Goal: Task Accomplishment & Management: Use online tool/utility

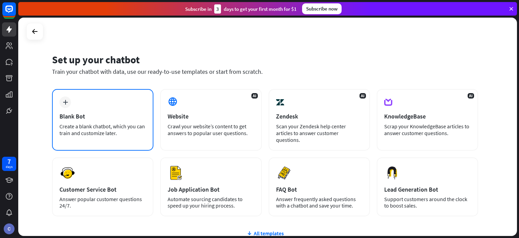
click at [127, 112] on div "Blank Bot" at bounding box center [102, 116] width 86 height 8
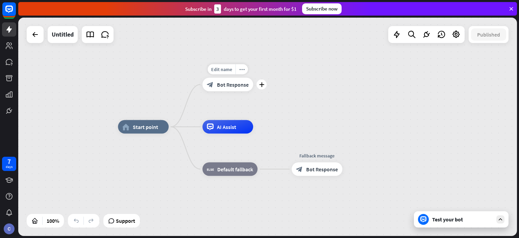
click at [236, 79] on div "block_bot_response Bot Response" at bounding box center [227, 85] width 51 height 14
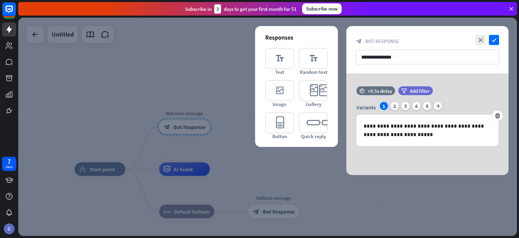
click at [214, 36] on div at bounding box center [267, 127] width 499 height 218
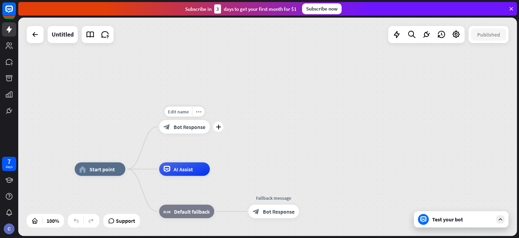
click at [181, 132] on div "block_bot_response Bot Response" at bounding box center [184, 127] width 51 height 14
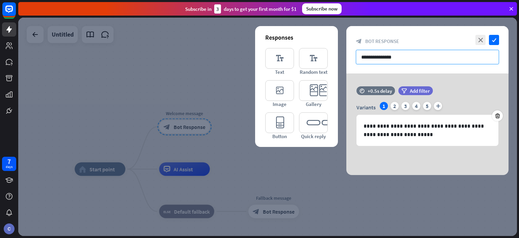
click at [394, 57] on input "**********" at bounding box center [427, 57] width 143 height 15
click at [404, 55] on input "**********" at bounding box center [427, 57] width 143 height 15
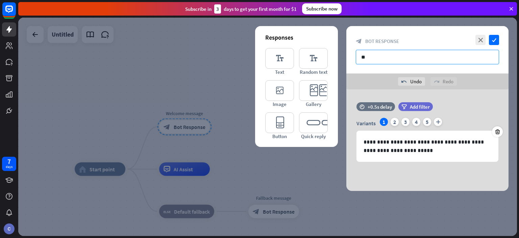
type input "*"
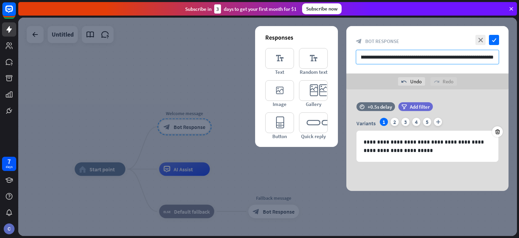
scroll to position [0, 12]
click at [359, 56] on input "**********" at bounding box center [427, 57] width 143 height 15
click at [362, 56] on input "**********" at bounding box center [427, 57] width 143 height 15
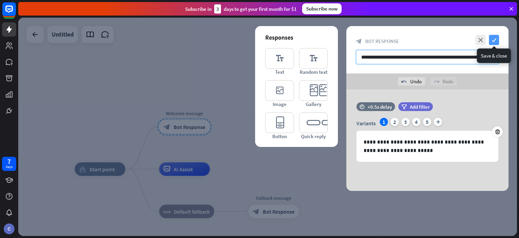
type input "**********"
click at [496, 40] on icon "check" at bounding box center [494, 40] width 10 height 10
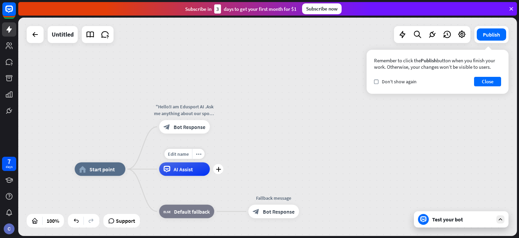
click at [177, 172] on div "AI Assist" at bounding box center [184, 169] width 51 height 14
click at [220, 171] on div "plus" at bounding box center [218, 169] width 10 height 10
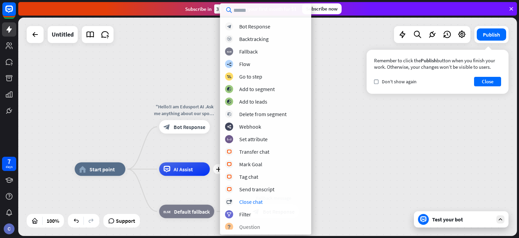
scroll to position [1, 0]
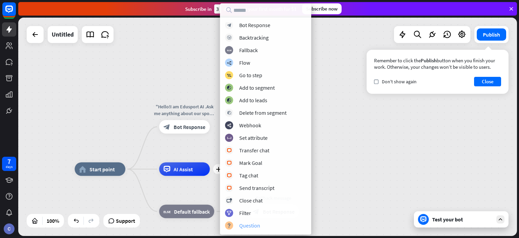
click at [258, 223] on div "Question" at bounding box center [249, 225] width 21 height 7
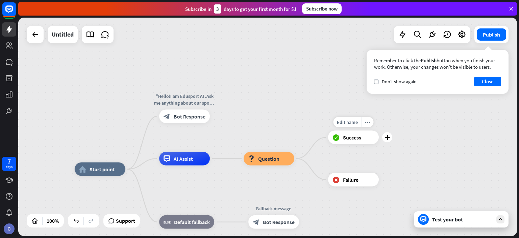
click at [379, 143] on div "Edit name more_horiz plus block_success Success" at bounding box center [353, 137] width 51 height 14
click at [386, 142] on div "plus" at bounding box center [387, 137] width 10 height 10
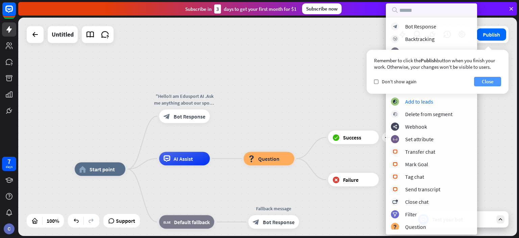
click at [491, 80] on button "Close" at bounding box center [487, 81] width 27 height 9
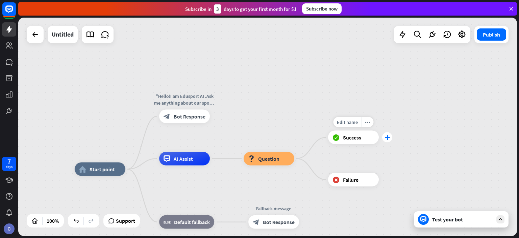
click at [387, 133] on div "plus" at bounding box center [387, 137] width 10 height 10
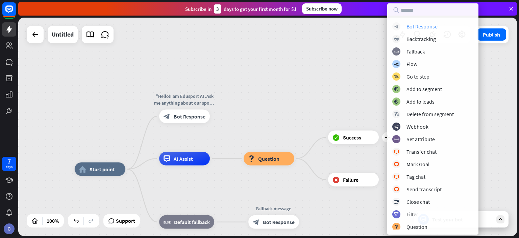
click at [420, 24] on div "Bot Response" at bounding box center [421, 26] width 31 height 7
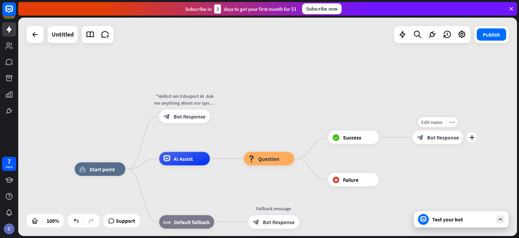
click at [436, 136] on span "Bot Response" at bounding box center [443, 137] width 32 height 7
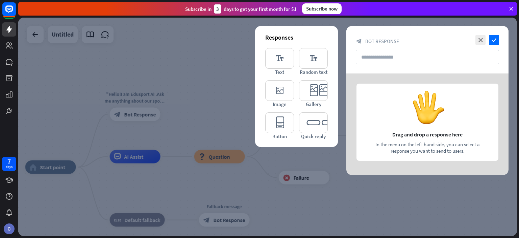
click at [436, 136] on div at bounding box center [427, 123] width 162 height 101
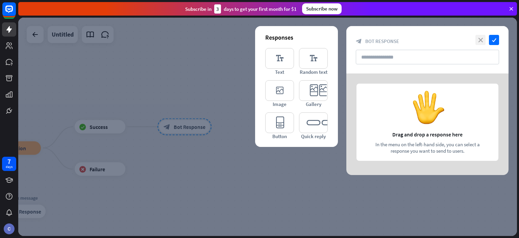
click at [481, 40] on icon "close" at bounding box center [480, 40] width 10 height 10
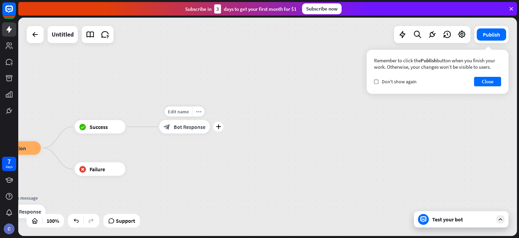
click at [204, 130] on div "block_bot_response Bot Response" at bounding box center [184, 127] width 51 height 14
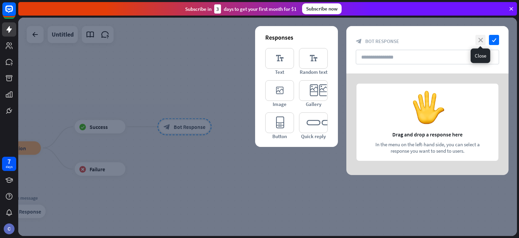
click at [482, 41] on icon "close" at bounding box center [480, 40] width 10 height 10
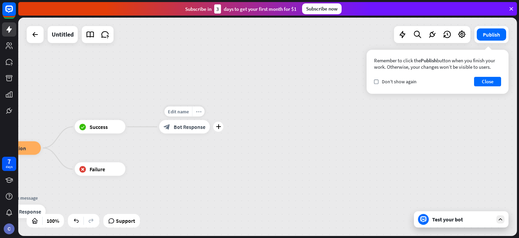
click at [198, 113] on icon "more_horiz" at bounding box center [198, 111] width 5 height 5
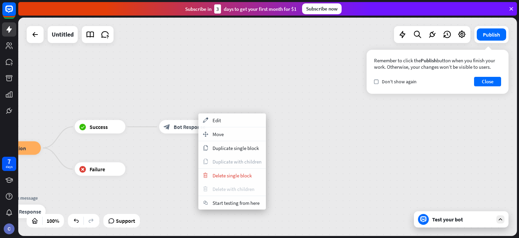
click at [239, 192] on div "trash Delete with children" at bounding box center [232, 189] width 68 height 14
click at [239, 171] on div "trash Delete single block" at bounding box center [232, 175] width 68 height 14
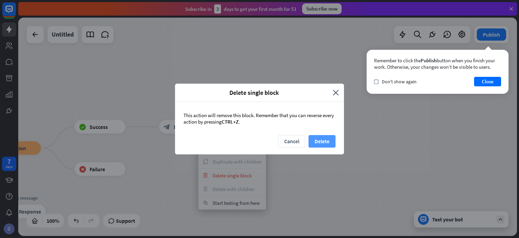
click at [323, 146] on button "Delete" at bounding box center [321, 141] width 27 height 13
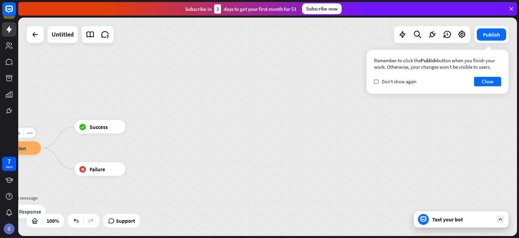
click at [30, 145] on div "block_question Question" at bounding box center [15, 148] width 51 height 14
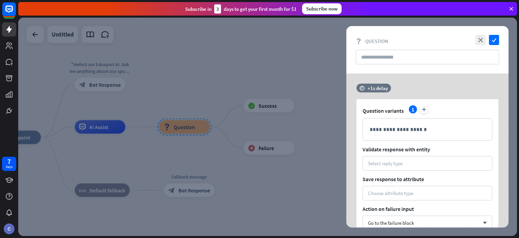
click at [337, 67] on div at bounding box center [267, 127] width 499 height 218
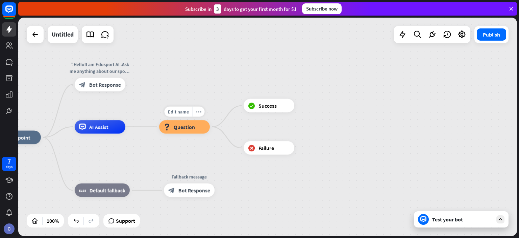
click at [201, 128] on div "block_question Question" at bounding box center [184, 127] width 51 height 14
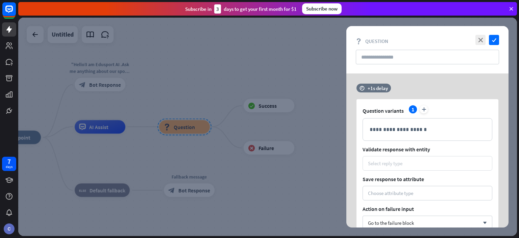
click at [373, 167] on div "Select reply type" at bounding box center [428, 163] width 130 height 15
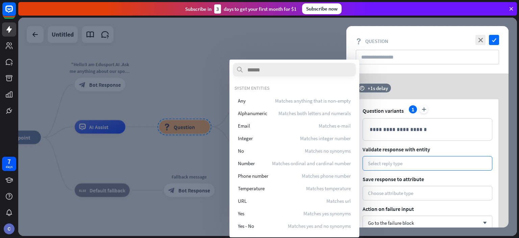
drag, startPoint x: 329, startPoint y: 102, endPoint x: 382, endPoint y: 154, distance: 74.3
click at [382, 154] on body "7 days close Product Help First steps Get started with ChatBot Help Center Foll…" at bounding box center [259, 119] width 519 height 238
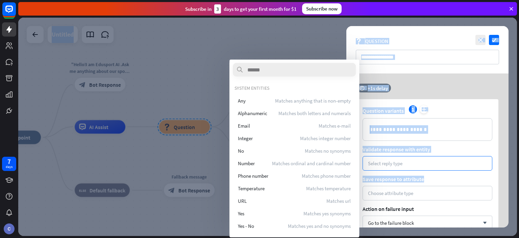
drag, startPoint x: 396, startPoint y: 174, endPoint x: 476, endPoint y: -18, distance: 208.1
click at [476, 0] on html "7 days close Product Help First steps Get started with ChatBot Help Center Foll…" at bounding box center [259, 119] width 519 height 238
click at [489, 35] on div "close check" at bounding box center [486, 40] width 25 height 10
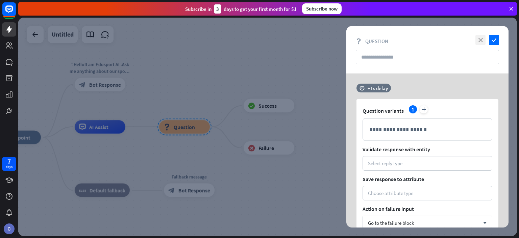
click at [479, 39] on icon "close" at bounding box center [480, 40] width 10 height 10
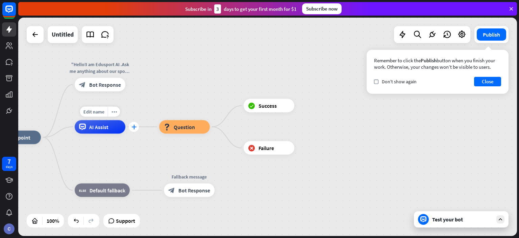
click at [136, 129] on div "plus" at bounding box center [134, 127] width 10 height 10
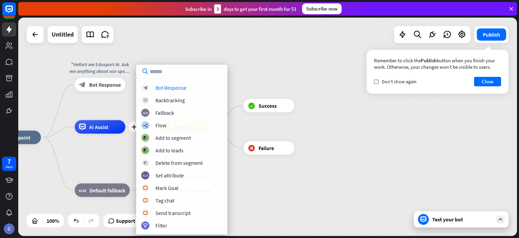
type input "*"
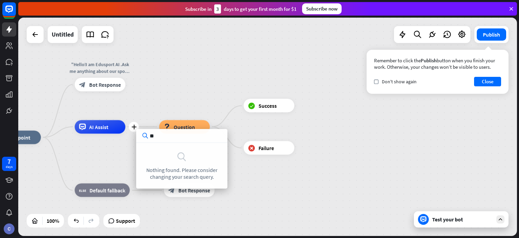
type input "*"
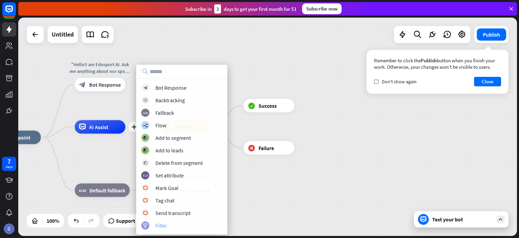
click at [163, 223] on div "Filter" at bounding box center [161, 225] width 12 height 7
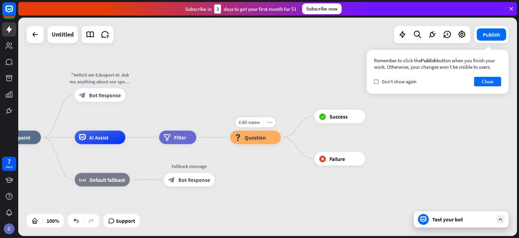
click at [266, 118] on div "more_horiz" at bounding box center [269, 122] width 13 height 10
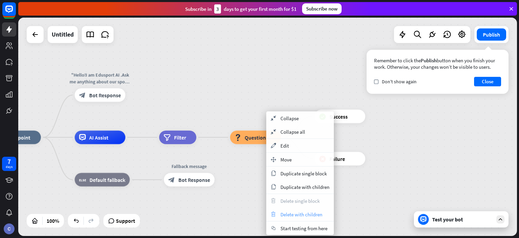
click at [297, 217] on div "trash Delete with children" at bounding box center [300, 214] width 68 height 14
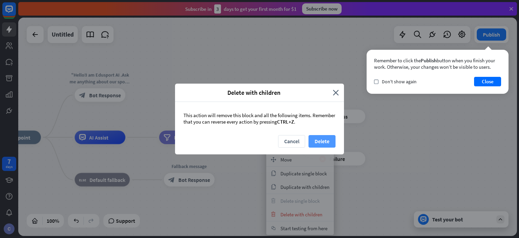
click at [322, 138] on button "Delete" at bounding box center [321, 141] width 27 height 13
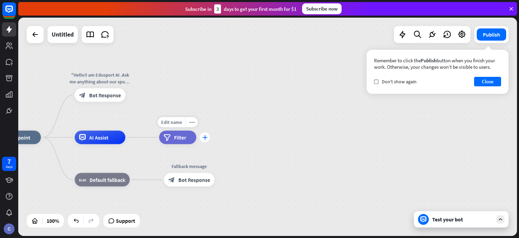
click at [202, 140] on div "plus" at bounding box center [205, 137] width 10 height 10
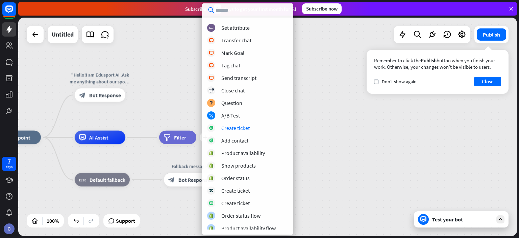
scroll to position [101, 0]
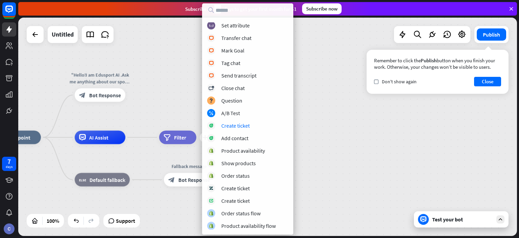
click at [293, 23] on div "home_2 Start point "Hello!I am Edusport AI .Ask me anything about our sports pr…" at bounding box center [267, 127] width 499 height 218
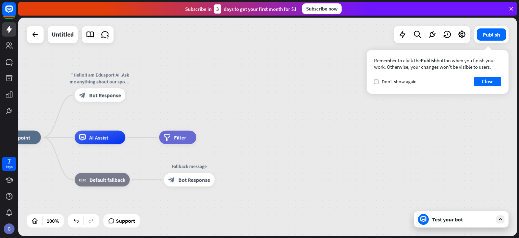
click at [293, 23] on div "home_2 Start point "Hello!I am Edusport AI .Ask me anything about our sports pr…" at bounding box center [267, 127] width 499 height 218
click at [203, 141] on div "plus" at bounding box center [205, 137] width 10 height 10
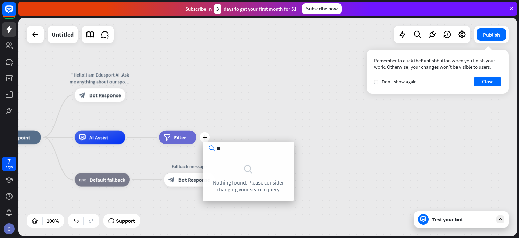
type input "*"
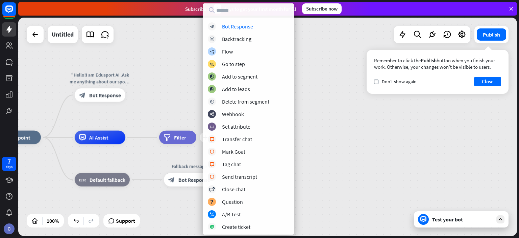
click at [350, 57] on div "home_2 Start point "Hello!I am Edusport AI .Ask me anything about our sports pr…" at bounding box center [267, 127] width 499 height 218
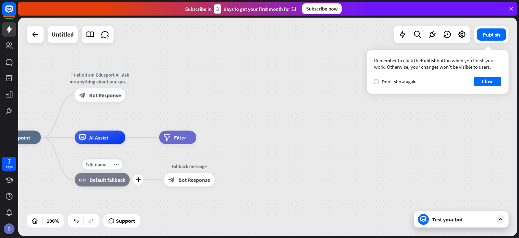
click at [109, 185] on div "block_fallback Default fallback" at bounding box center [102, 180] width 55 height 14
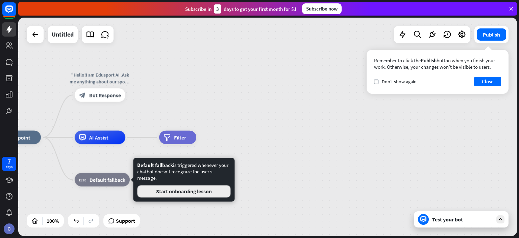
click at [148, 192] on button "Start onboarding lesson" at bounding box center [183, 191] width 93 height 12
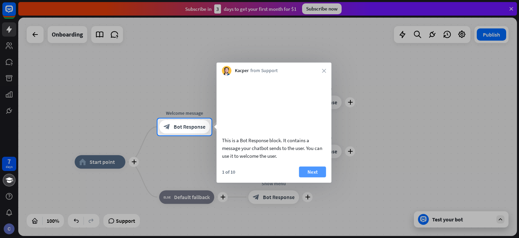
click at [316, 177] on button "Next" at bounding box center [312, 171] width 27 height 11
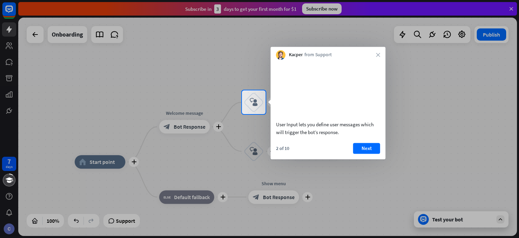
click at [316, 178] on div "7 days close Product Help First steps Get started with ChatBot Help Center Foll…" at bounding box center [259, 119] width 519 height 238
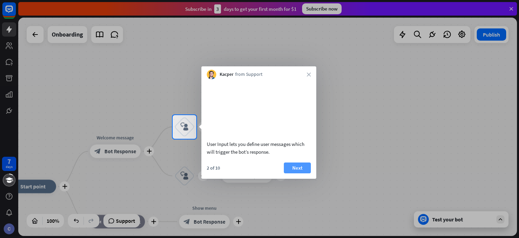
click at [304, 173] on button "Next" at bounding box center [297, 167] width 27 height 11
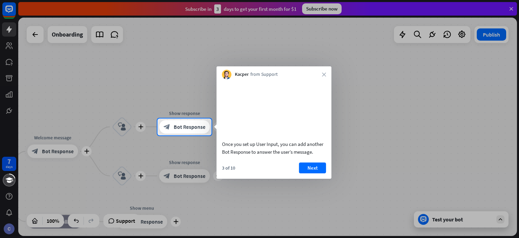
click at [304, 173] on button "Next" at bounding box center [312, 167] width 27 height 11
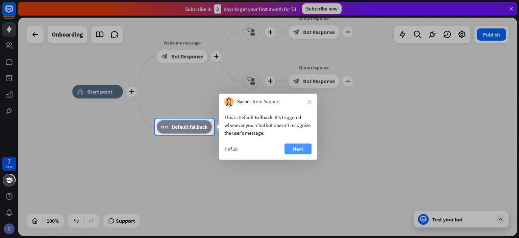
click at [297, 146] on button "Next" at bounding box center [297, 148] width 27 height 11
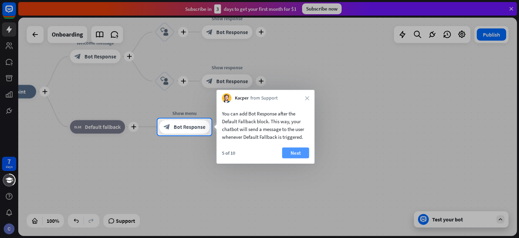
click at [299, 150] on button "Next" at bounding box center [295, 152] width 27 height 11
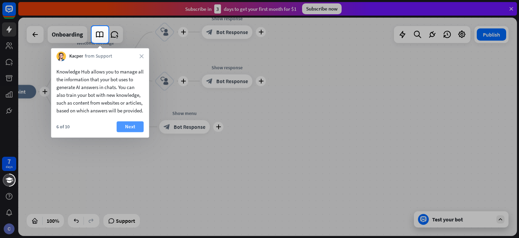
click at [131, 131] on button "Next" at bounding box center [130, 126] width 27 height 11
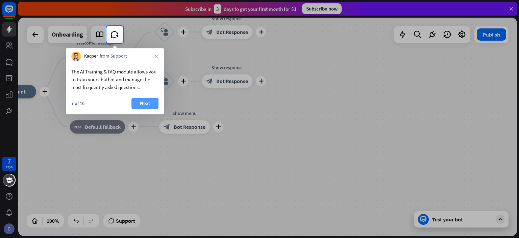
click at [143, 103] on button "Next" at bounding box center [144, 103] width 27 height 11
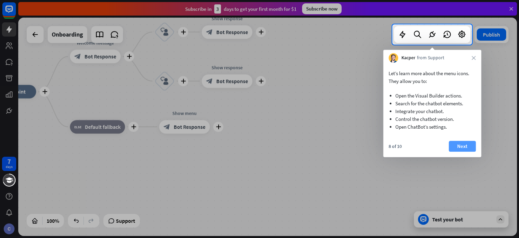
click at [456, 141] on button "Next" at bounding box center [462, 146] width 27 height 11
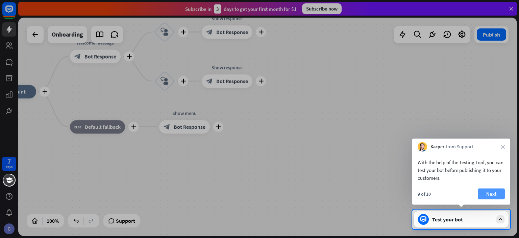
click at [489, 192] on button "Next" at bounding box center [491, 193] width 27 height 11
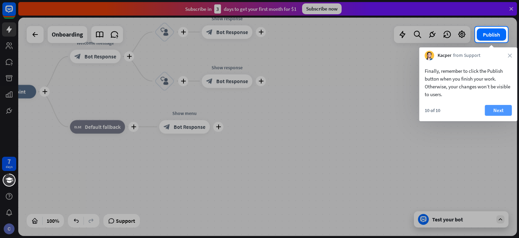
click at [496, 111] on button "Next" at bounding box center [498, 110] width 27 height 11
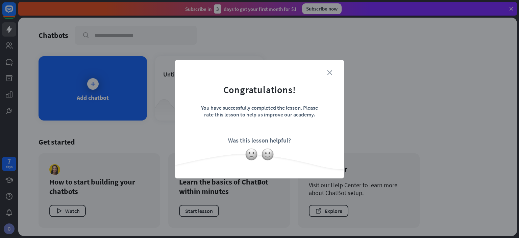
click at [327, 71] on icon "close" at bounding box center [329, 72] width 5 height 5
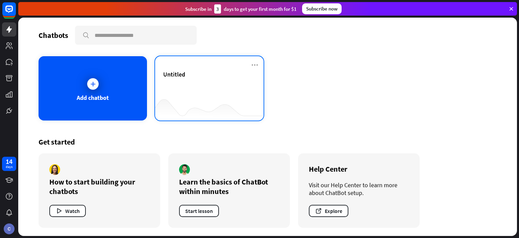
click at [214, 87] on div "Untitled" at bounding box center [209, 82] width 92 height 24
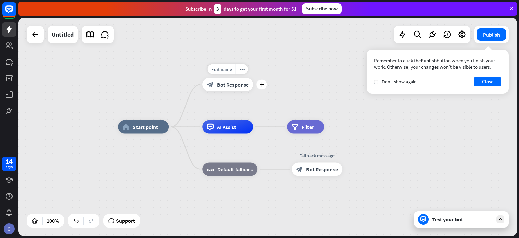
click at [242, 85] on span "Bot Response" at bounding box center [233, 84] width 32 height 7
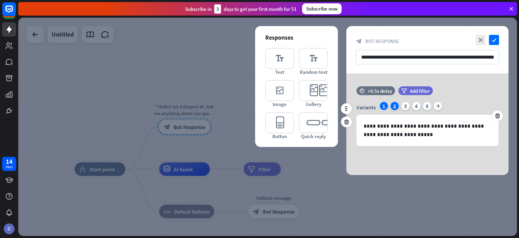
click at [396, 104] on div "2" at bounding box center [395, 106] width 8 height 8
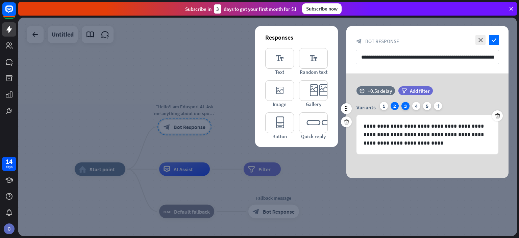
click at [404, 106] on div "3" at bounding box center [405, 106] width 8 height 8
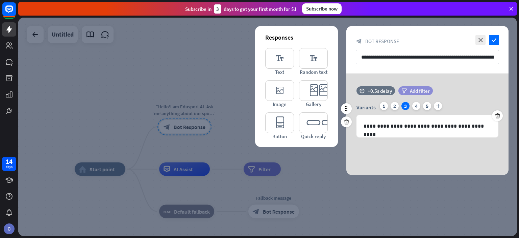
click at [407, 89] on div "filter Add filter" at bounding box center [415, 90] width 34 height 9
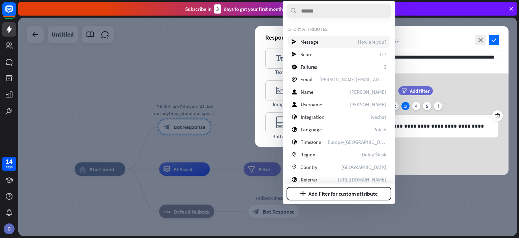
click at [335, 46] on div "send Message How are you?" at bounding box center [338, 41] width 101 height 12
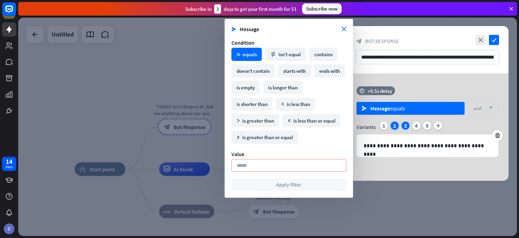
click at [394, 122] on div "2" at bounding box center [395, 125] width 8 height 8
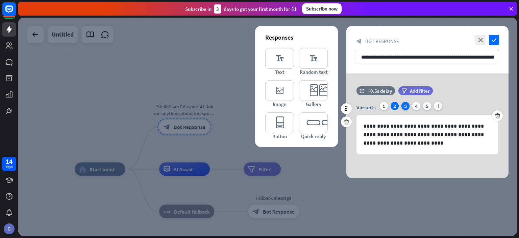
click at [403, 108] on div "3" at bounding box center [405, 106] width 8 height 8
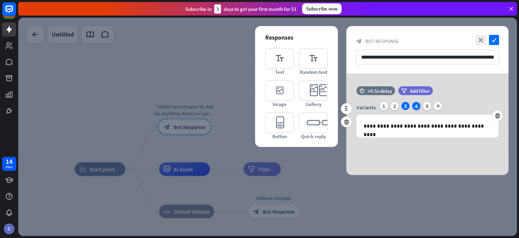
click at [420, 106] on div "4" at bounding box center [416, 106] width 8 height 8
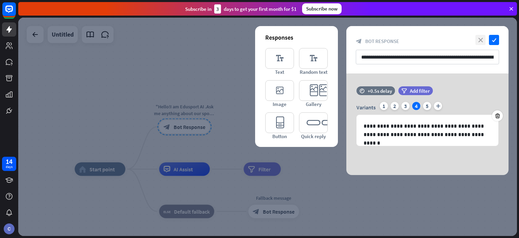
click at [481, 42] on icon "close" at bounding box center [480, 40] width 10 height 10
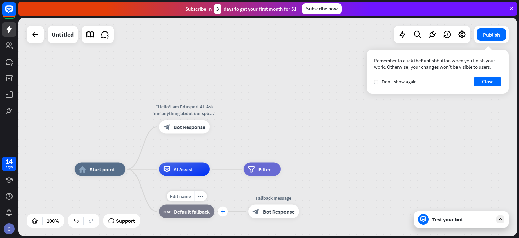
click at [221, 212] on icon "plus" at bounding box center [222, 211] width 5 height 5
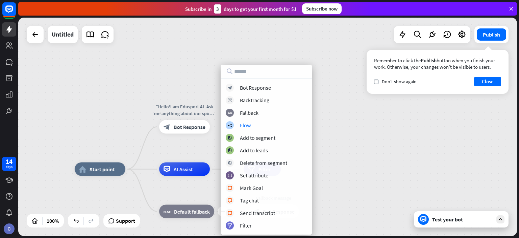
click at [356, 141] on div "home_2 Start point "Hello!I am Edusport AI .Ask me anything about our sports pr…" at bounding box center [267, 127] width 499 height 218
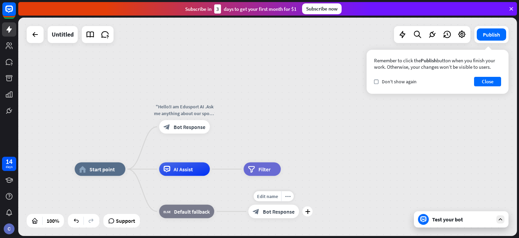
click at [275, 212] on span "Bot Response" at bounding box center [279, 211] width 32 height 7
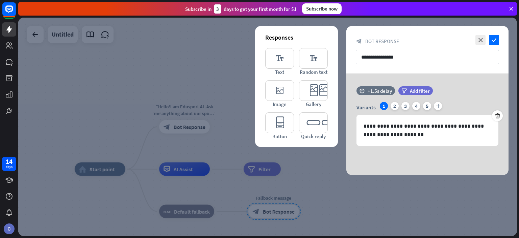
click at [275, 212] on div at bounding box center [267, 127] width 499 height 218
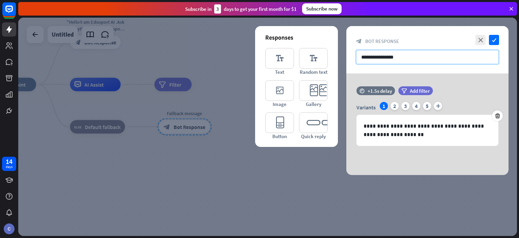
click at [403, 59] on input "**********" at bounding box center [427, 57] width 143 height 15
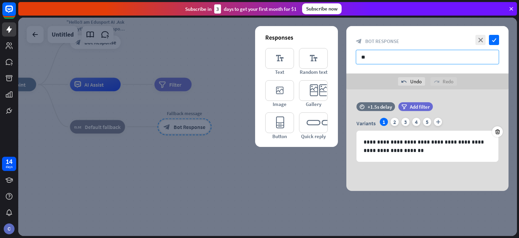
type input "*"
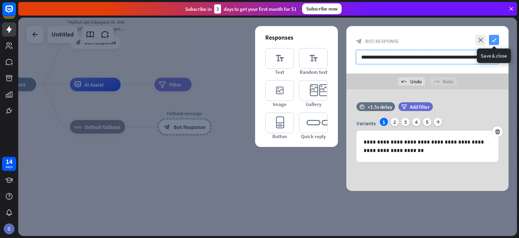
type input "**********"
click at [494, 40] on icon "check" at bounding box center [494, 40] width 10 height 10
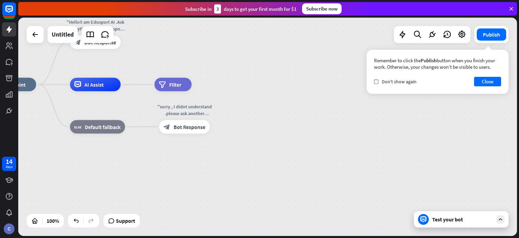
click at [451, 217] on div "Test your bot" at bounding box center [462, 219] width 61 height 7
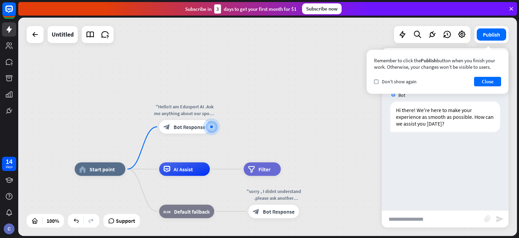
click at [419, 217] on input "text" at bounding box center [433, 218] width 102 height 17
type input "*"
type input "**********"
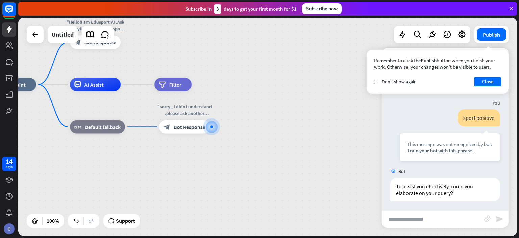
scroll to position [40, 0]
click at [489, 80] on button "Close" at bounding box center [487, 81] width 27 height 9
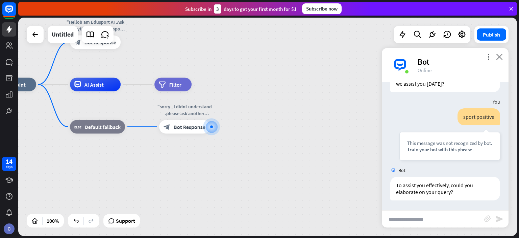
click at [499, 56] on icon "close" at bounding box center [499, 56] width 7 height 6
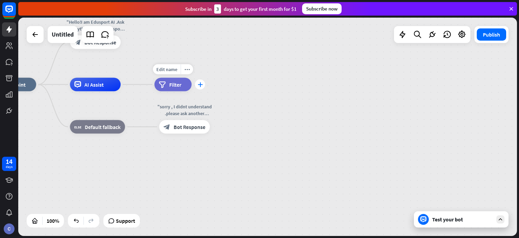
click at [199, 84] on icon "plus" at bounding box center [200, 84] width 5 height 5
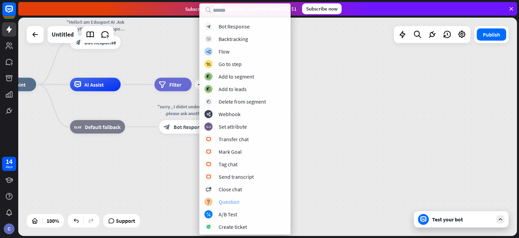
click at [231, 198] on div "Question" at bounding box center [229, 201] width 21 height 7
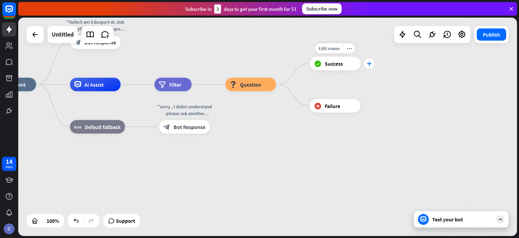
click at [368, 64] on icon "plus" at bounding box center [369, 63] width 5 height 5
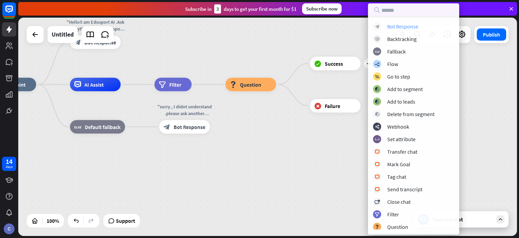
click at [402, 27] on div "Bot Response" at bounding box center [402, 26] width 31 height 7
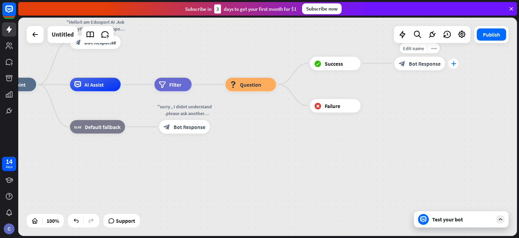
click at [451, 61] on icon "plus" at bounding box center [453, 63] width 5 height 5
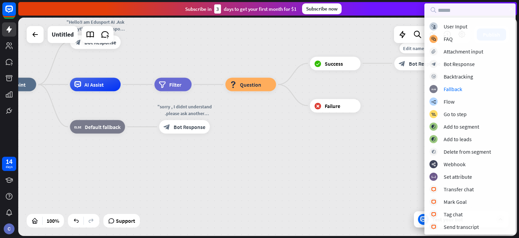
click at [400, 70] on div "Edit name more_horiz plus block_bot_response Bot Response" at bounding box center [419, 63] width 51 height 14
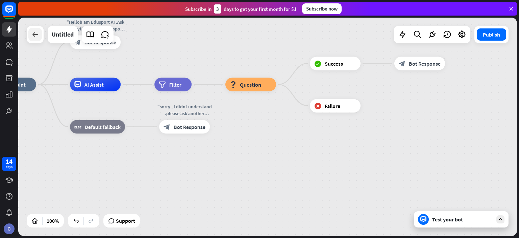
drag, startPoint x: 25, startPoint y: 38, endPoint x: 31, endPoint y: 40, distance: 6.7
click at [31, 40] on div "home_2 Start point "Hello!I am Edusport AI .Ask me anything about our sports pr…" at bounding box center [267, 127] width 499 height 218
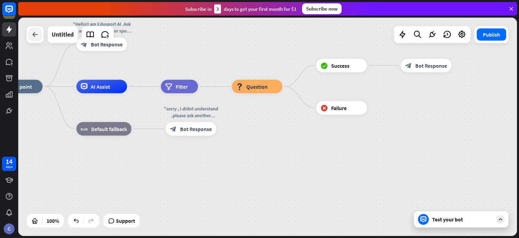
click at [31, 40] on div at bounding box center [35, 35] width 14 height 14
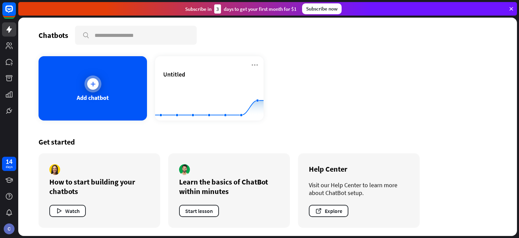
click at [92, 77] on div at bounding box center [92, 83] width 17 height 17
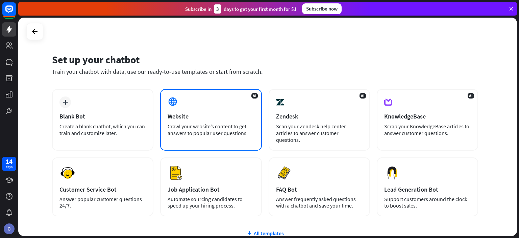
click at [172, 103] on icon at bounding box center [173, 101] width 10 height 10
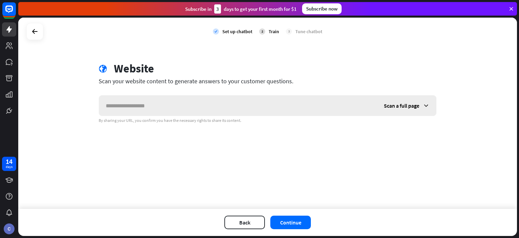
click at [149, 105] on input "text" at bounding box center [238, 105] width 278 height 20
click at [408, 105] on span "Scan a full page" at bounding box center [401, 105] width 35 height 7
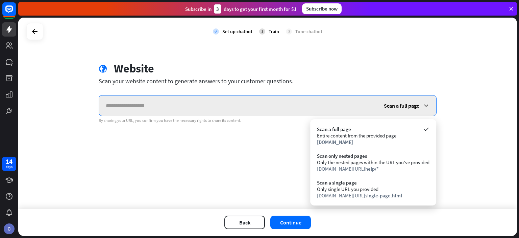
click at [254, 111] on input "text" at bounding box center [238, 105] width 278 height 20
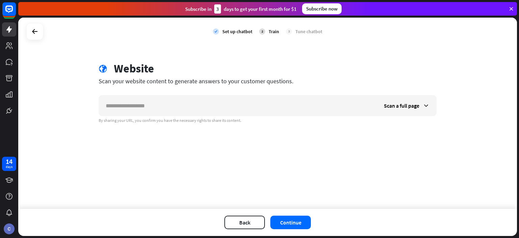
click at [270, 33] on div "Train" at bounding box center [274, 31] width 10 height 6
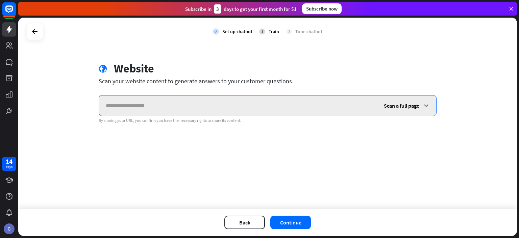
click at [129, 104] on input "text" at bounding box center [238, 105] width 278 height 20
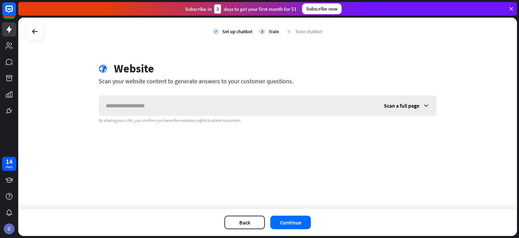
click at [384, 105] on span "Scan a full page" at bounding box center [401, 105] width 35 height 7
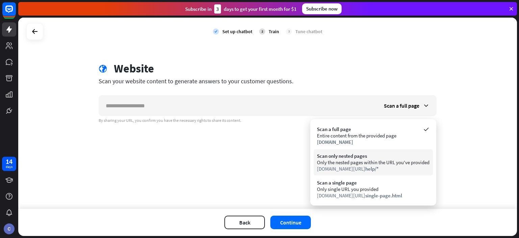
click at [423, 155] on div "Scan only nested pages" at bounding box center [373, 155] width 113 height 6
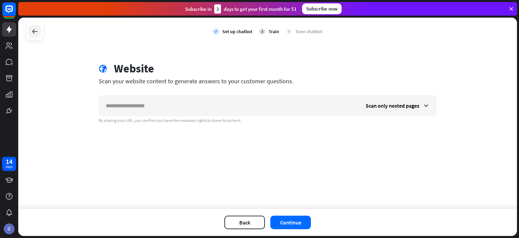
click at [36, 30] on icon at bounding box center [35, 31] width 8 height 8
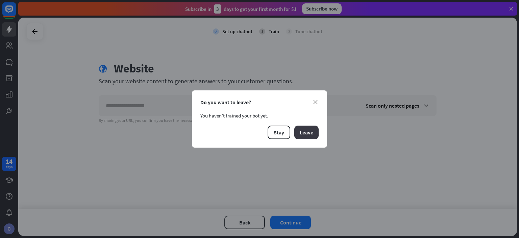
click at [304, 135] on button "Leave" at bounding box center [306, 132] width 24 height 14
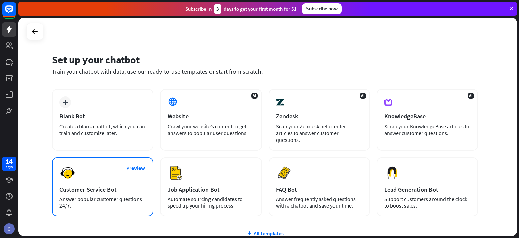
click at [91, 185] on div "Customer Service Bot" at bounding box center [102, 189] width 86 height 8
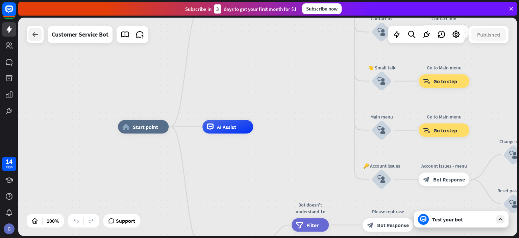
click at [36, 37] on icon at bounding box center [35, 34] width 8 height 8
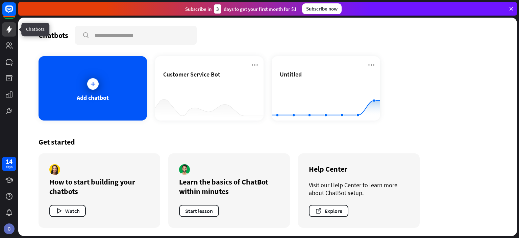
click at [4, 29] on link at bounding box center [9, 29] width 14 height 14
click at [62, 79] on div "Add chatbot" at bounding box center [93, 88] width 108 height 64
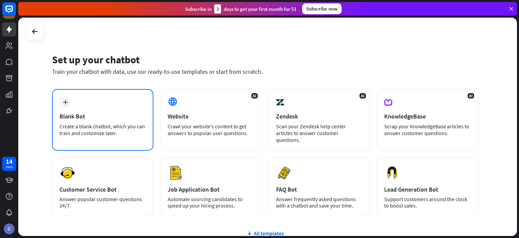
click at [72, 97] on div "plus Blank Bot Create a blank chatbot, which you can train and customize later." at bounding box center [102, 119] width 101 height 61
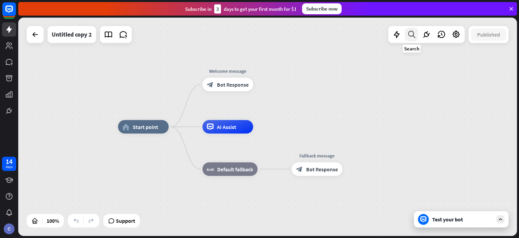
click at [411, 36] on icon at bounding box center [411, 34] width 9 height 9
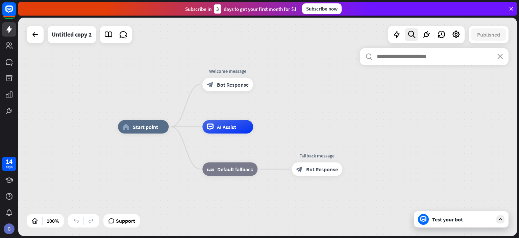
click at [407, 61] on input "text" at bounding box center [434, 56] width 149 height 17
drag, startPoint x: 407, startPoint y: 59, endPoint x: 401, endPoint y: 32, distance: 27.8
click at [401, 32] on div "Untitled copy 2 Published 100% Support Test your bot close Interactions block_u…" at bounding box center [267, 127] width 499 height 218
click at [401, 32] on icon at bounding box center [396, 34] width 9 height 9
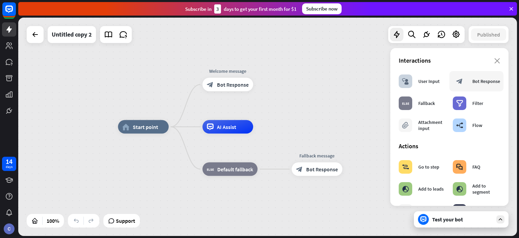
click at [486, 82] on div "Bot Response" at bounding box center [486, 81] width 28 height 6
click at [476, 83] on div "Bot Response" at bounding box center [486, 81] width 28 height 6
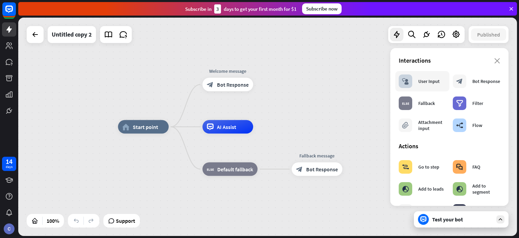
click at [442, 85] on div "block_user_input User Input" at bounding box center [422, 81] width 54 height 20
drag, startPoint x: 442, startPoint y: 85, endPoint x: 465, endPoint y: 79, distance: 23.5
click at [465, 79] on div "block_user_input User Input block_bot_response Bot Response block_fallback Fall…" at bounding box center [449, 103] width 108 height 64
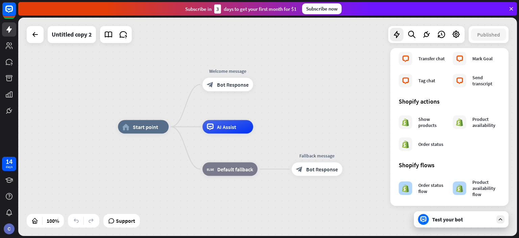
scroll to position [279, 0]
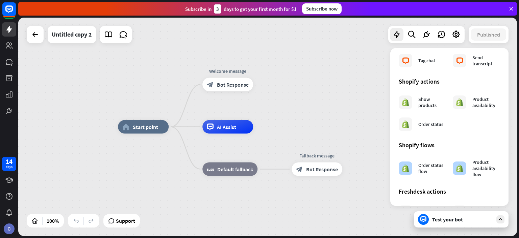
click at [314, 202] on div "home_2 Start point Welcome message block_bot_response Bot Response AI Assist bl…" at bounding box center [367, 236] width 499 height 218
click at [262, 127] on icon "plus" at bounding box center [261, 126] width 5 height 5
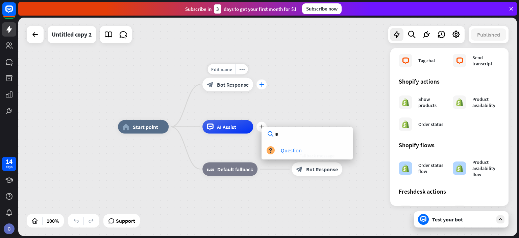
type input "*"
click at [259, 87] on div "plus" at bounding box center [261, 84] width 10 height 10
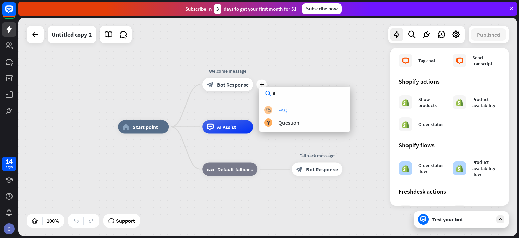
click at [292, 111] on div "block_faq FAQ" at bounding box center [304, 110] width 81 height 8
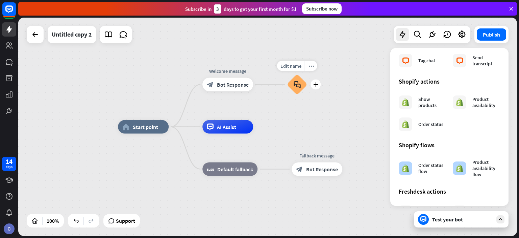
click at [300, 78] on div "block_faq" at bounding box center [297, 84] width 20 height 20
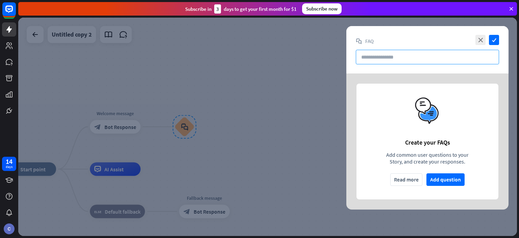
click at [392, 58] on input "text" at bounding box center [427, 57] width 143 height 15
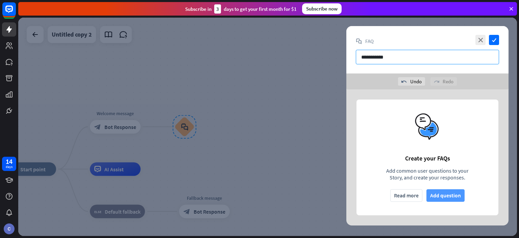
type input "**********"
click at [450, 193] on button "Add question" at bounding box center [445, 195] width 38 height 13
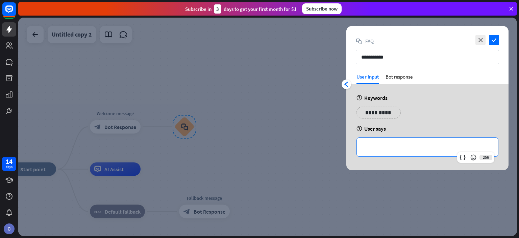
click at [380, 144] on p "**********" at bounding box center [428, 147] width 128 height 8
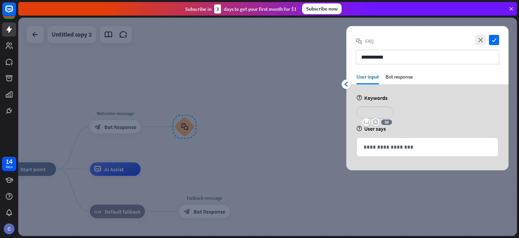
click at [378, 108] on p "**********" at bounding box center [375, 112] width 27 height 8
click at [375, 123] on icon "emoji_smile" at bounding box center [376, 121] width 6 height 5
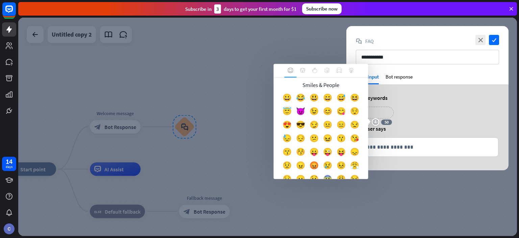
click at [384, 102] on div "**********" at bounding box center [427, 127] width 162 height 86
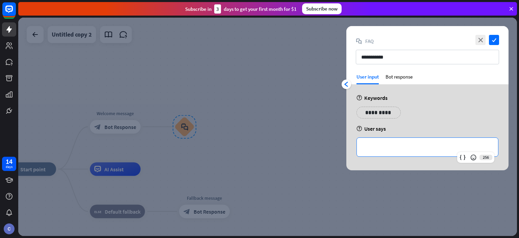
click at [369, 148] on p "**********" at bounding box center [428, 147] width 128 height 8
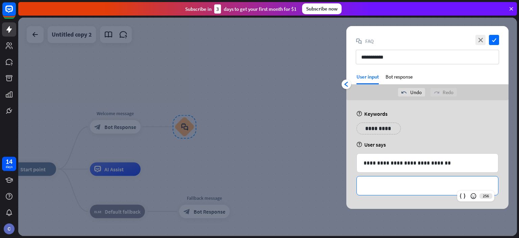
click at [380, 184] on p "**********" at bounding box center [428, 185] width 128 height 8
click at [447, 166] on div "**********" at bounding box center [427, 162] width 141 height 19
click at [398, 74] on div "Bot response" at bounding box center [399, 78] width 27 height 11
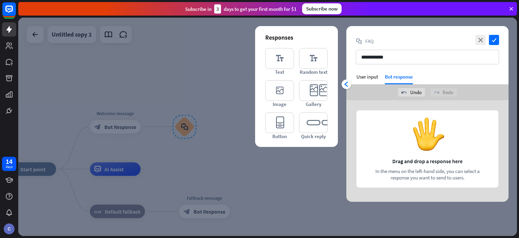
click at [432, 141] on div at bounding box center [427, 150] width 162 height 101
click at [437, 167] on div at bounding box center [427, 150] width 162 height 101
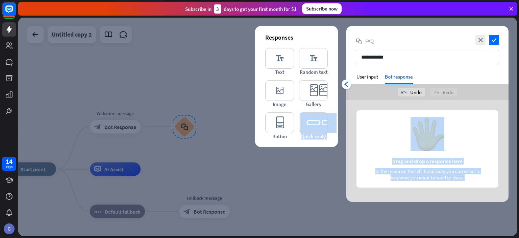
drag, startPoint x: 437, startPoint y: 167, endPoint x: 328, endPoint y: 109, distance: 123.2
click at [346, 109] on div "Responses editor_text Text editor_text Random text editor_image Image editor_ca…" at bounding box center [427, 150] width 162 height 101
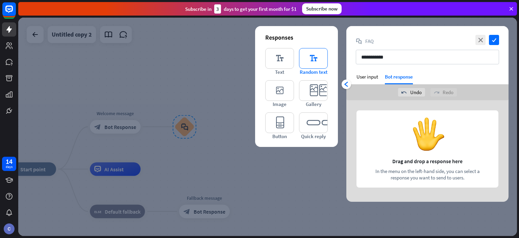
click at [310, 50] on icon "editor_text" at bounding box center [313, 58] width 29 height 21
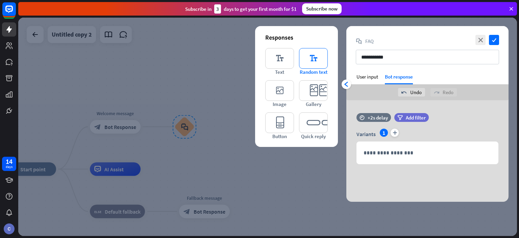
click at [313, 62] on icon "editor_text" at bounding box center [313, 58] width 29 height 21
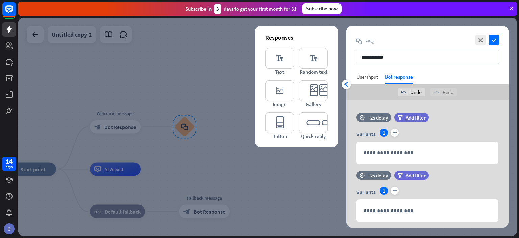
click at [374, 76] on div "User input" at bounding box center [367, 76] width 22 height 6
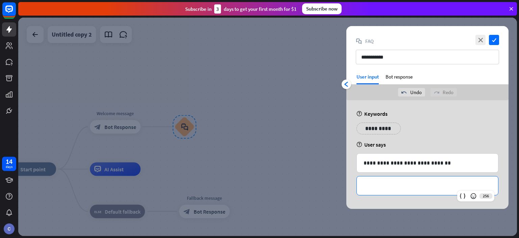
click at [391, 188] on p "**********" at bounding box center [428, 185] width 128 height 8
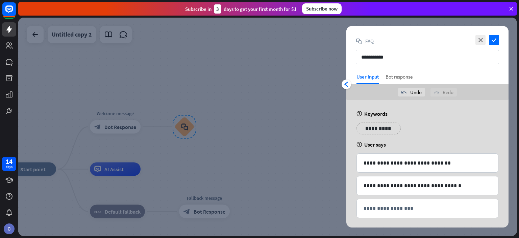
click at [408, 74] on div "Bot response" at bounding box center [399, 78] width 27 height 11
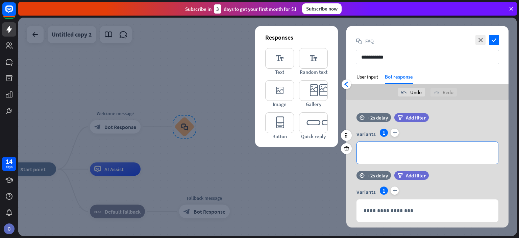
click at [401, 149] on p "**********" at bounding box center [428, 152] width 128 height 8
click at [372, 144] on div "**********" at bounding box center [427, 153] width 141 height 22
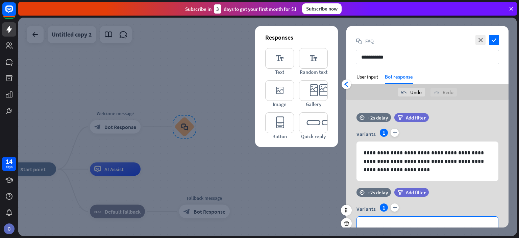
click at [454, 225] on p "**********" at bounding box center [428, 227] width 128 height 8
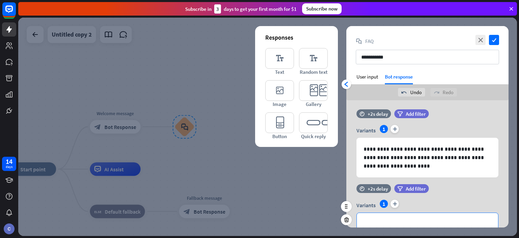
click at [433, 216] on div "**********" at bounding box center [427, 224] width 141 height 22
click at [381, 217] on div "**********" at bounding box center [427, 224] width 141 height 22
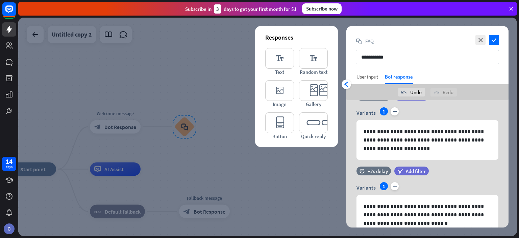
click at [368, 76] on div "User input" at bounding box center [367, 76] width 22 height 6
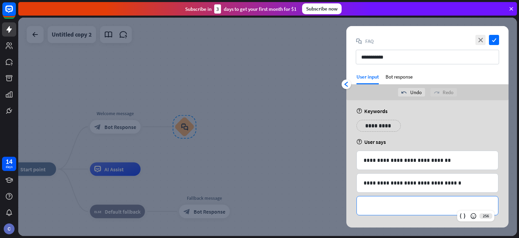
click at [379, 204] on p "**********" at bounding box center [428, 205] width 128 height 8
click at [373, 207] on p "**********" at bounding box center [428, 205] width 128 height 8
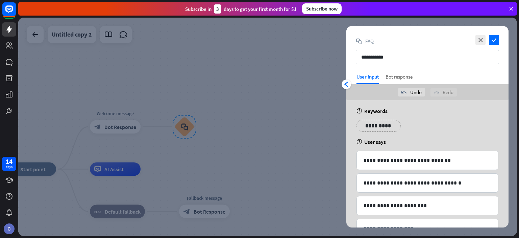
click at [400, 73] on div "Bot response" at bounding box center [399, 78] width 27 height 11
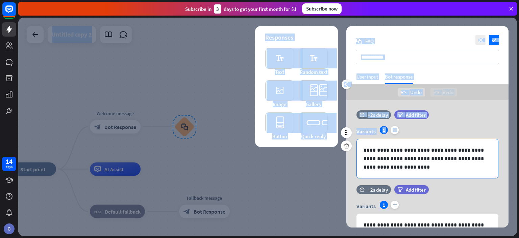
drag, startPoint x: 519, startPoint y: 235, endPoint x: 494, endPoint y: 173, distance: 66.4
click at [494, 173] on div "home_2 Start point Welcome message block_bot_response Bot Response block_faq AI…" at bounding box center [268, 128] width 501 height 220
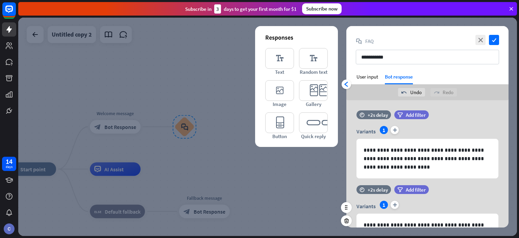
click at [486, 187] on div "time +2s delay filter Add filter" at bounding box center [427, 193] width 162 height 16
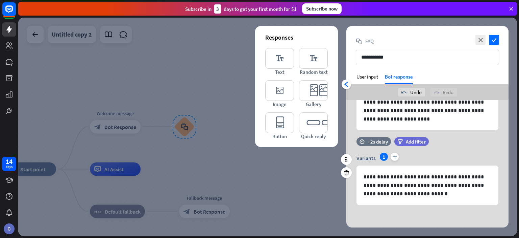
scroll to position [51, 0]
click at [384, 212] on div "**********" at bounding box center [427, 138] width 162 height 179
click at [393, 152] on icon "plus" at bounding box center [395, 156] width 8 height 8
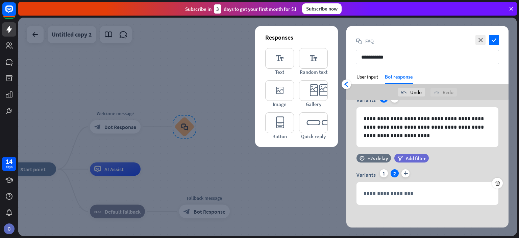
click at [383, 215] on div "**********" at bounding box center [427, 147] width 162 height 162
click at [497, 181] on icon at bounding box center [497, 183] width 6 height 6
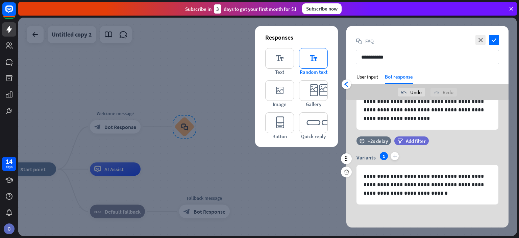
click at [309, 62] on icon "editor_text" at bounding box center [313, 58] width 29 height 21
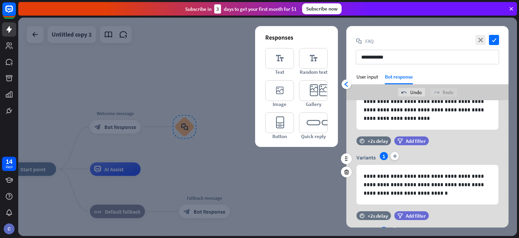
click at [453, 211] on div "filter Add filter" at bounding box center [428, 215] width 68 height 9
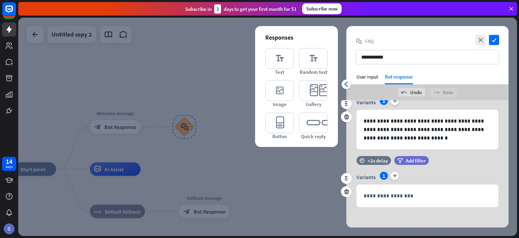
scroll to position [109, 0]
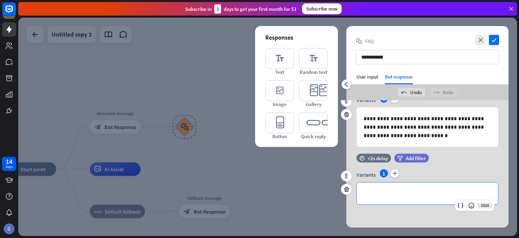
click at [419, 190] on p "**********" at bounding box center [428, 193] width 128 height 8
click at [366, 189] on p "**********" at bounding box center [428, 193] width 128 height 8
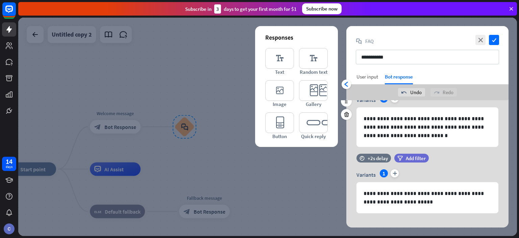
click at [372, 78] on div "User input" at bounding box center [367, 76] width 22 height 6
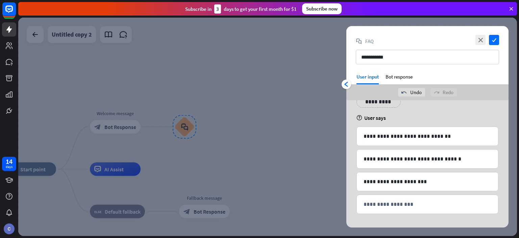
scroll to position [25, 0]
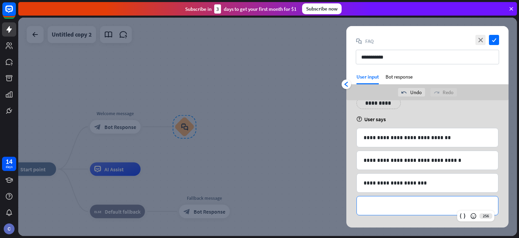
click at [399, 202] on p "**********" at bounding box center [428, 205] width 128 height 8
click at [379, 201] on p "**********" at bounding box center [428, 205] width 128 height 8
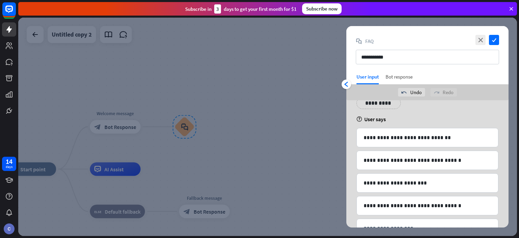
click at [408, 73] on div "Bot response" at bounding box center [399, 78] width 27 height 11
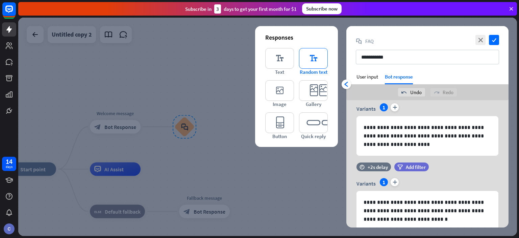
click at [311, 62] on icon "editor_text" at bounding box center [313, 58] width 29 height 21
click at [423, 178] on div "Variants 1 plus" at bounding box center [427, 183] width 142 height 11
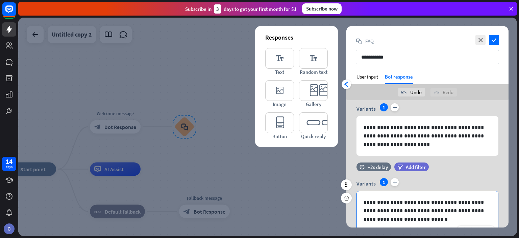
click at [423, 178] on div "Variants 1 plus" at bounding box center [427, 183] width 142 height 11
click at [495, 156] on div "**********" at bounding box center [427, 125] width 162 height 75
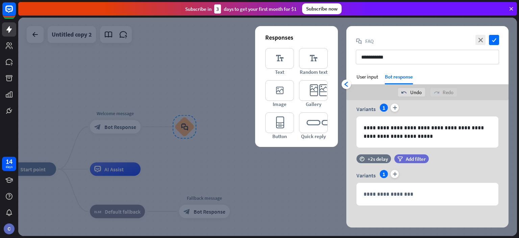
scroll to position [175, 0]
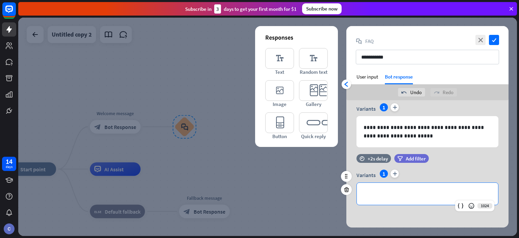
click at [402, 189] on p "**********" at bounding box center [428, 193] width 128 height 8
paste div
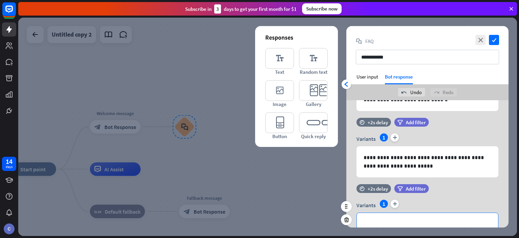
click at [375, 217] on div "**********" at bounding box center [427, 224] width 141 height 22
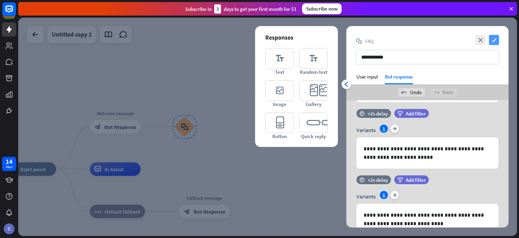
click at [494, 36] on icon "check" at bounding box center [494, 40] width 10 height 10
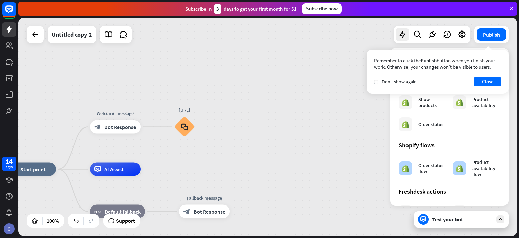
click at [444, 224] on div "Test your bot" at bounding box center [461, 219] width 95 height 16
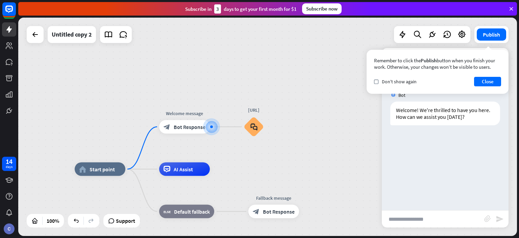
click at [435, 219] on input "text" at bounding box center [433, 218] width 102 height 17
type input "*****"
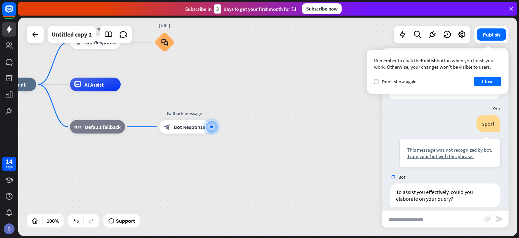
scroll to position [33, 0]
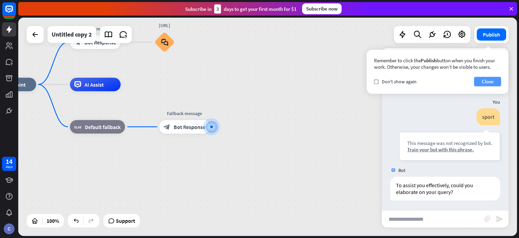
click at [489, 81] on button "Close" at bounding box center [487, 81] width 27 height 9
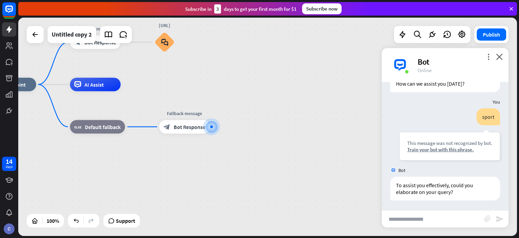
click at [424, 220] on input "text" at bounding box center [433, 218] width 102 height 17
type input "*******"
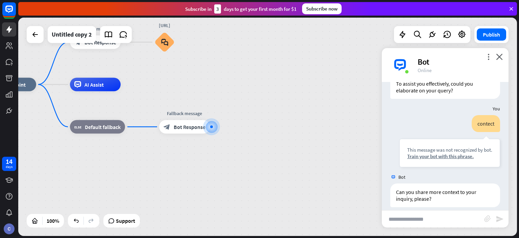
scroll to position [141, 0]
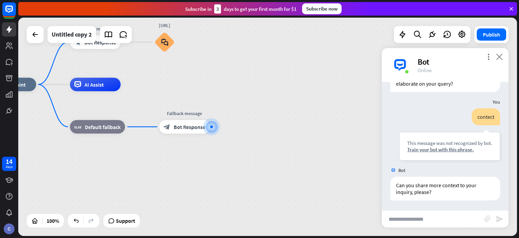
click at [499, 57] on icon "close" at bounding box center [499, 56] width 7 height 6
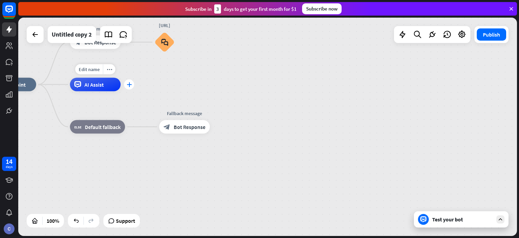
click at [129, 89] on div "plus" at bounding box center [129, 84] width 10 height 10
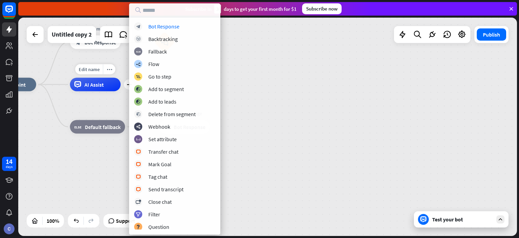
click at [105, 85] on div "AI Assist" at bounding box center [95, 85] width 51 height 14
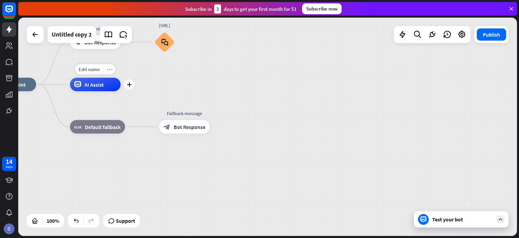
click at [110, 67] on icon "more_horiz" at bounding box center [109, 69] width 5 height 5
click at [123, 76] on div "chat Start testing from here" at bounding box center [144, 74] width 68 height 14
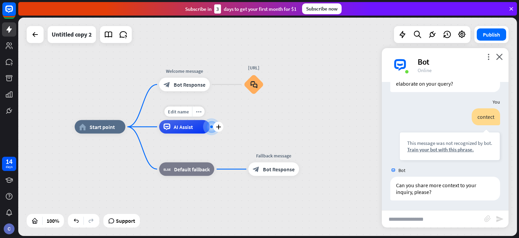
click at [204, 121] on div "AI Assist" at bounding box center [184, 127] width 51 height 14
click at [219, 127] on icon "plus" at bounding box center [218, 126] width 5 height 5
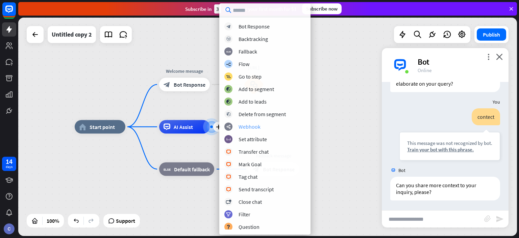
click at [264, 125] on div "webhooks Webhook" at bounding box center [264, 126] width 81 height 8
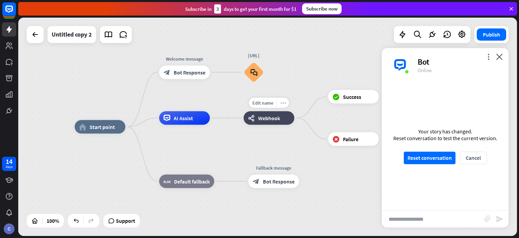
click at [283, 104] on icon "more_horiz" at bounding box center [282, 102] width 5 height 5
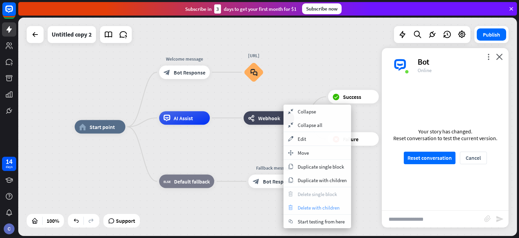
click at [311, 206] on span "Delete with children" at bounding box center [319, 207] width 42 height 6
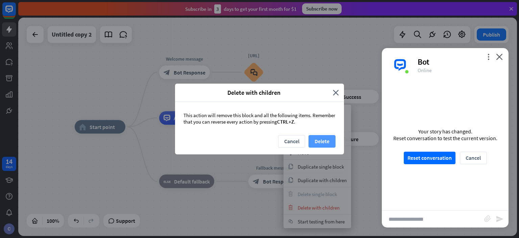
click at [326, 138] on button "Delete" at bounding box center [321, 141] width 27 height 13
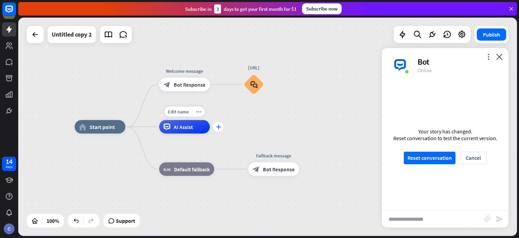
click at [220, 122] on div "plus" at bounding box center [218, 127] width 10 height 10
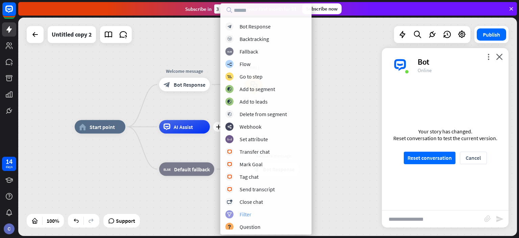
click at [245, 215] on div "Filter" at bounding box center [246, 213] width 12 height 7
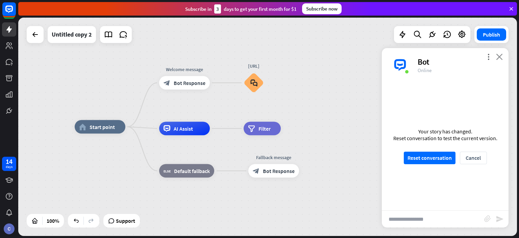
click at [498, 55] on icon "close" at bounding box center [499, 56] width 7 height 6
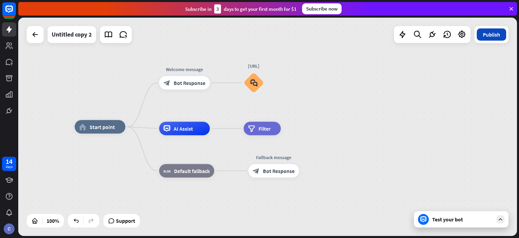
click at [490, 36] on button "Publish" at bounding box center [491, 34] width 29 height 12
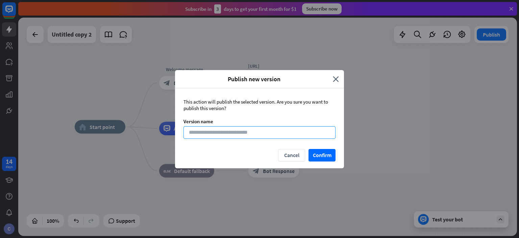
click at [226, 132] on input at bounding box center [259, 132] width 152 height 13
type input "**********"
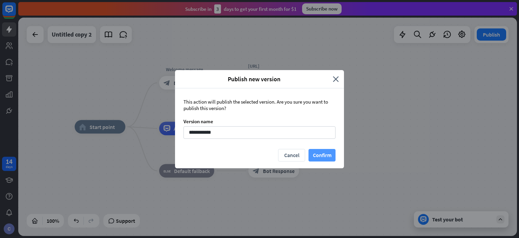
click at [318, 152] on button "Confirm" at bounding box center [321, 155] width 27 height 13
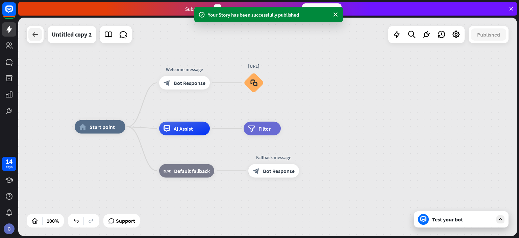
click at [32, 31] on icon at bounding box center [35, 34] width 8 height 8
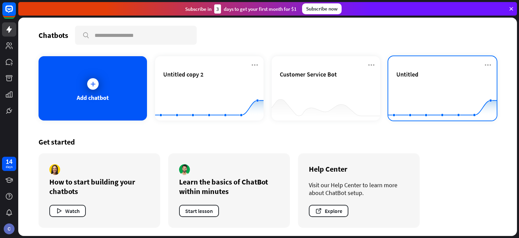
click at [482, 69] on div "Untitled Created with Highcharts 10.1.0 0 1 2" at bounding box center [442, 88] width 108 height 64
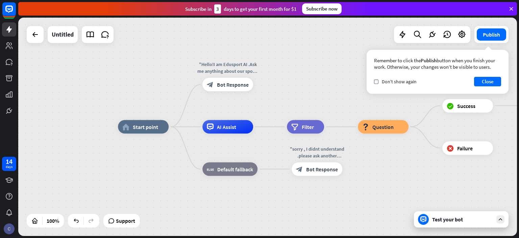
click at [8, 233] on img at bounding box center [9, 228] width 11 height 11
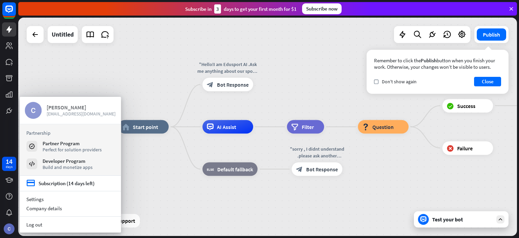
click at [73, 109] on div "[PERSON_NAME]" at bounding box center [81, 107] width 69 height 7
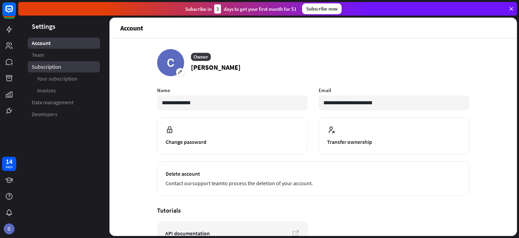
click at [66, 61] on link "Subscription" at bounding box center [64, 66] width 72 height 11
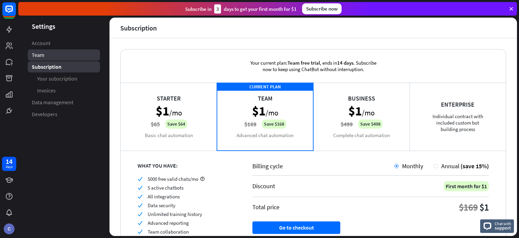
click at [64, 51] on link "Team" at bounding box center [64, 54] width 72 height 11
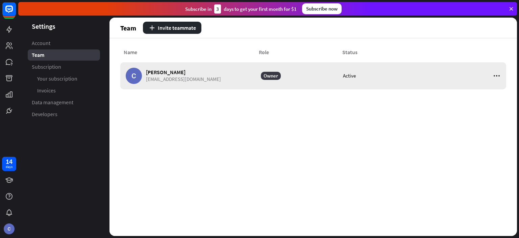
click at [171, 79] on span "[EMAIL_ADDRESS][DOMAIN_NAME]" at bounding box center [183, 79] width 75 height 6
click at [495, 75] on icon at bounding box center [497, 76] width 8 height 8
click at [87, 108] on ul "Account Team Subscription Your subscription Invoices Data management Developers" at bounding box center [63, 79] width 91 height 82
click at [86, 113] on link "Developers" at bounding box center [64, 113] width 72 height 11
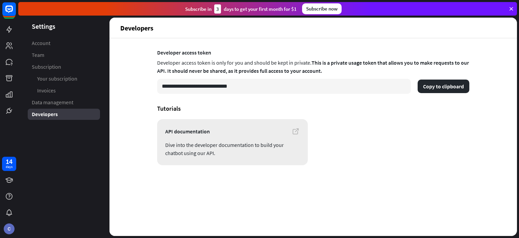
click at [300, 129] on link "API documentation Dive into the developer documentation to build your chatbot u…" at bounding box center [232, 142] width 151 height 46
click at [83, 73] on li "Subscription Your subscription Invoices" at bounding box center [64, 78] width 72 height 35
click at [84, 83] on link "Your subscription" at bounding box center [64, 78] width 72 height 11
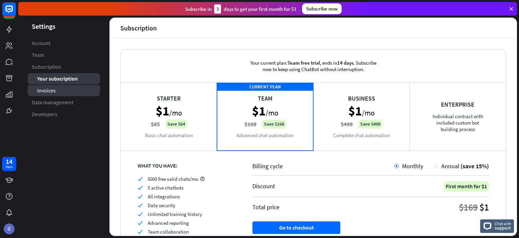
click at [82, 89] on link "Invoices" at bounding box center [64, 90] width 72 height 11
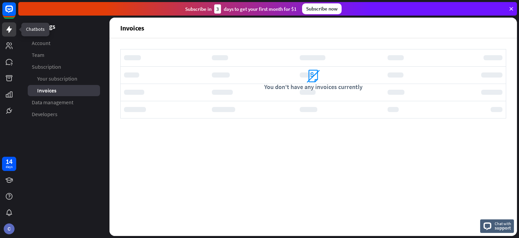
click at [10, 32] on icon at bounding box center [9, 29] width 8 height 8
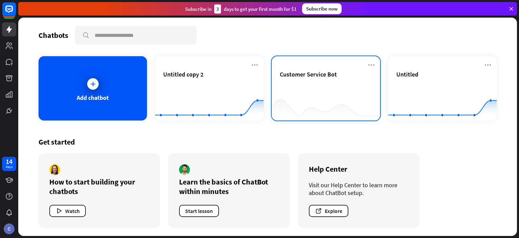
click at [322, 98] on div at bounding box center [326, 107] width 108 height 26
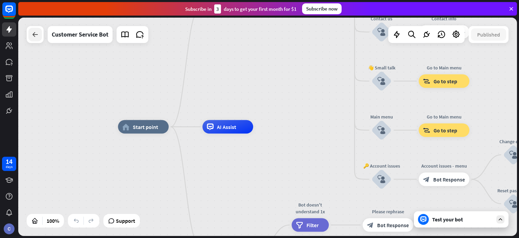
click at [35, 35] on icon at bounding box center [35, 34] width 8 height 8
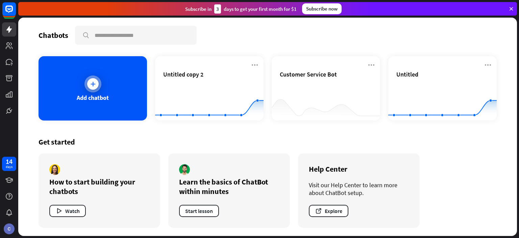
click at [82, 88] on div "Add chatbot" at bounding box center [93, 88] width 108 height 64
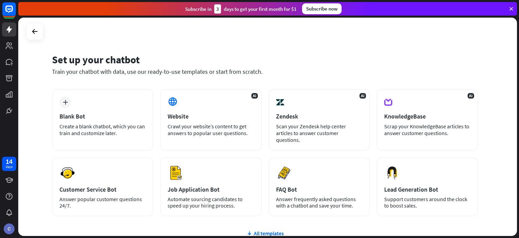
click at [39, 41] on div "Set up your chatbot Train your chatbot with data, use our ready-to-use template…" at bounding box center [267, 127] width 499 height 218
